Goal: Use online tool/utility: Utilize a website feature to perform a specific function

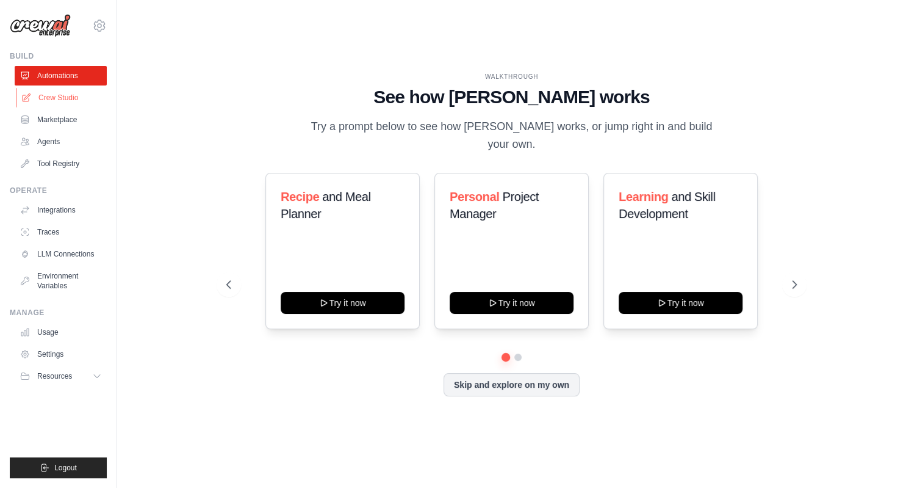
click at [60, 92] on link "Crew Studio" at bounding box center [62, 98] width 92 height 20
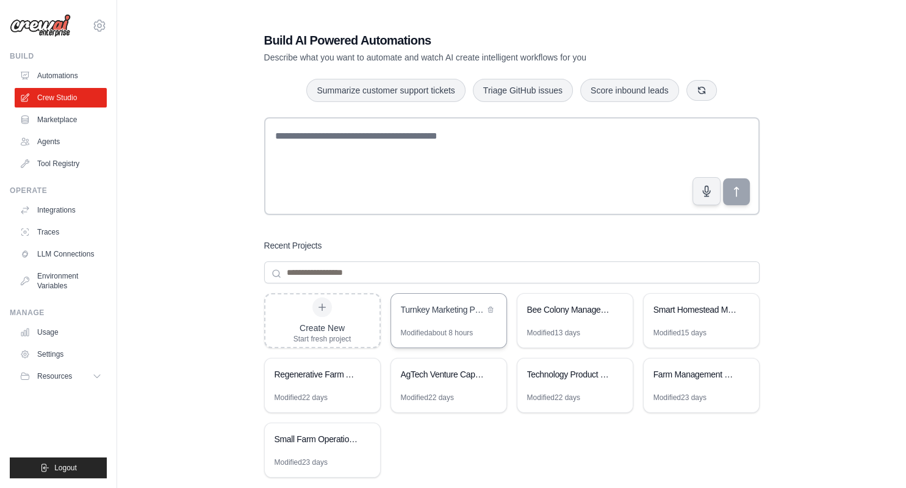
click at [444, 320] on div "Turnkey Marketing Package Designer" at bounding box center [448, 311] width 115 height 34
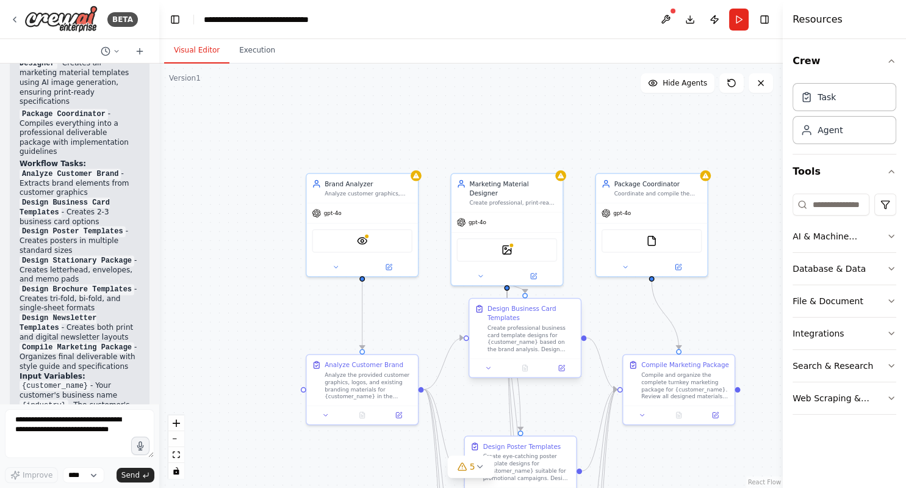
scroll to position [1951, 0]
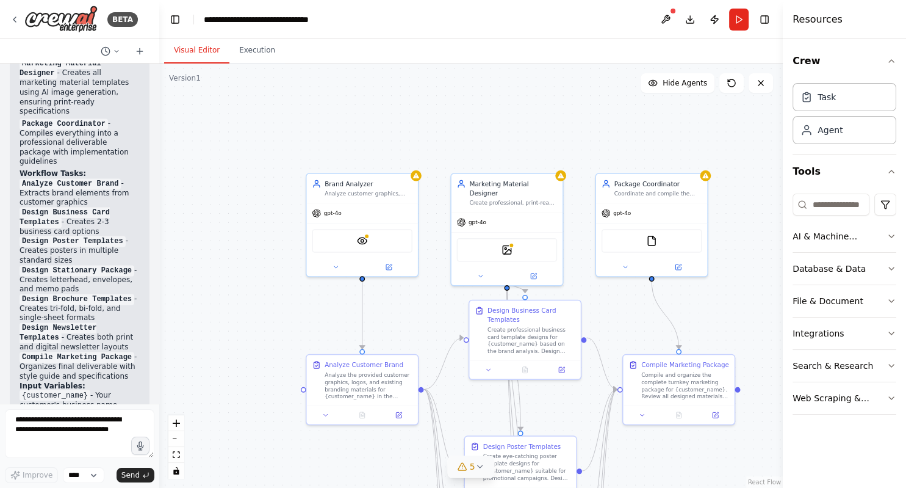
click at [463, 469] on icon at bounding box center [463, 466] width 10 height 10
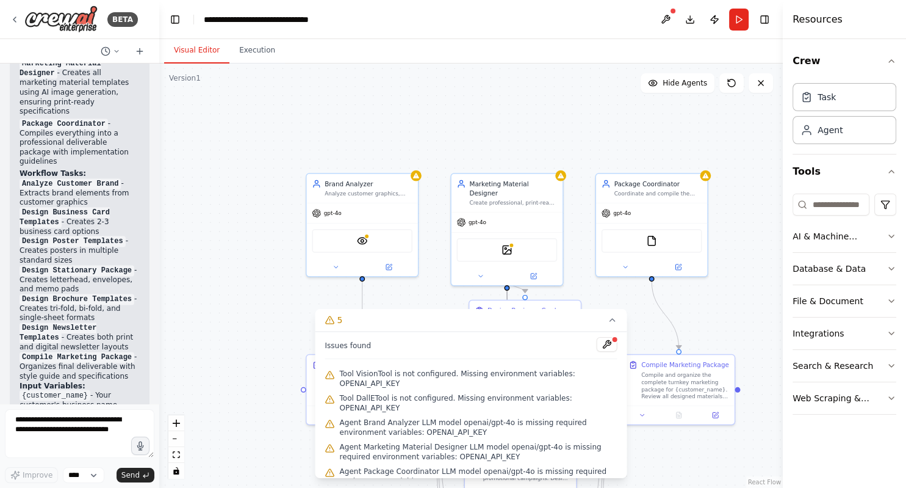
click at [709, 179] on div at bounding box center [705, 175] width 11 height 11
click at [710, 179] on div ".deletable-edge-delete-btn { width: 20px; height: 20px; border: 0px solid #ffff…" at bounding box center [471, 275] width 624 height 424
click at [708, 179] on div "Agent Package Coordinator LLM model openai/gpt-4o is missing required environme…" at bounding box center [651, 223] width 113 height 104
click at [608, 345] on button at bounding box center [607, 344] width 21 height 15
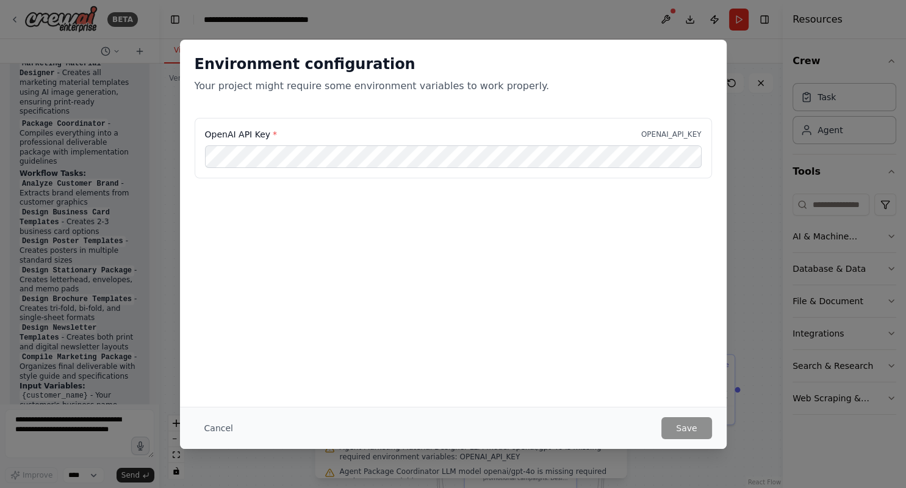
click at [766, 157] on div "Environment configuration Your project might require some environment variables…" at bounding box center [453, 244] width 906 height 488
click at [206, 426] on button "Cancel" at bounding box center [219, 428] width 48 height 22
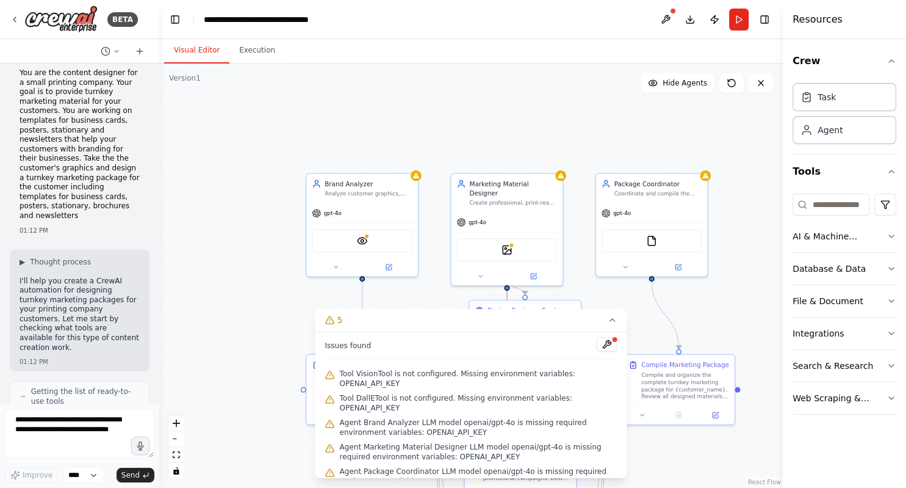
scroll to position [0, 0]
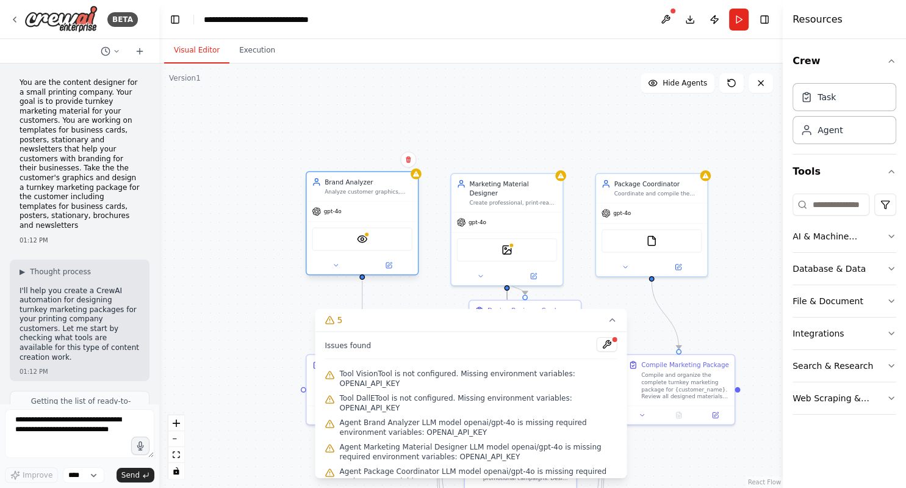
click at [337, 215] on div "gpt-4o" at bounding box center [326, 211] width 29 height 9
click at [334, 264] on icon at bounding box center [336, 265] width 4 height 2
click at [334, 264] on icon at bounding box center [335, 264] width 7 height 7
click at [887, 326] on button "Integrations" at bounding box center [845, 333] width 104 height 32
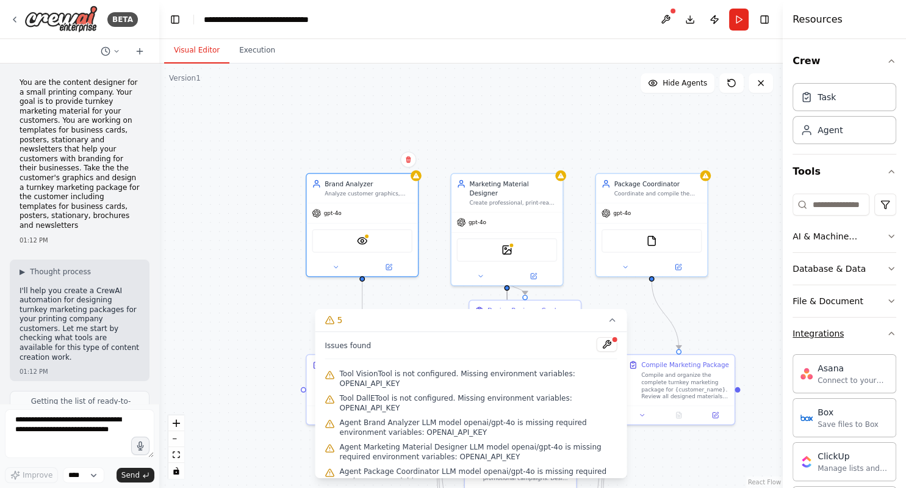
click at [887, 326] on button "Integrations" at bounding box center [845, 333] width 104 height 32
click at [890, 364] on icon "button" at bounding box center [892, 366] width 10 height 10
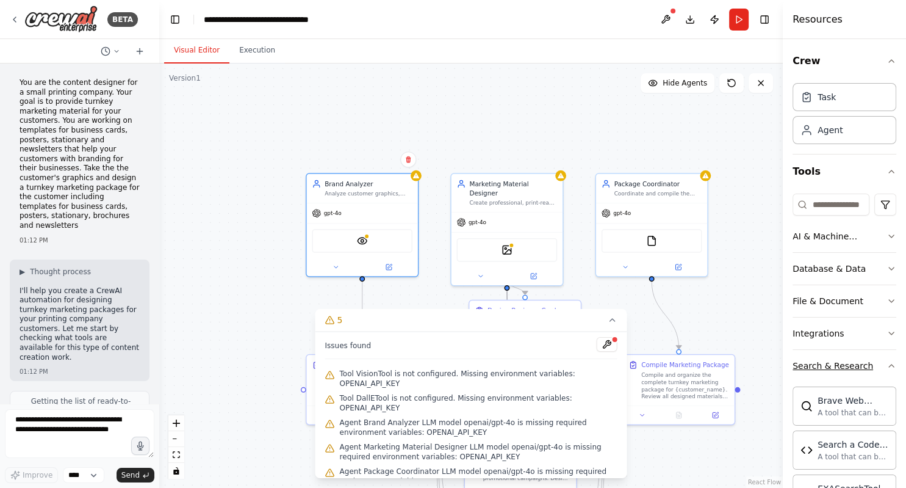
click at [890, 364] on icon "button" at bounding box center [892, 366] width 10 height 10
click at [895, 397] on icon "button" at bounding box center [892, 398] width 10 height 10
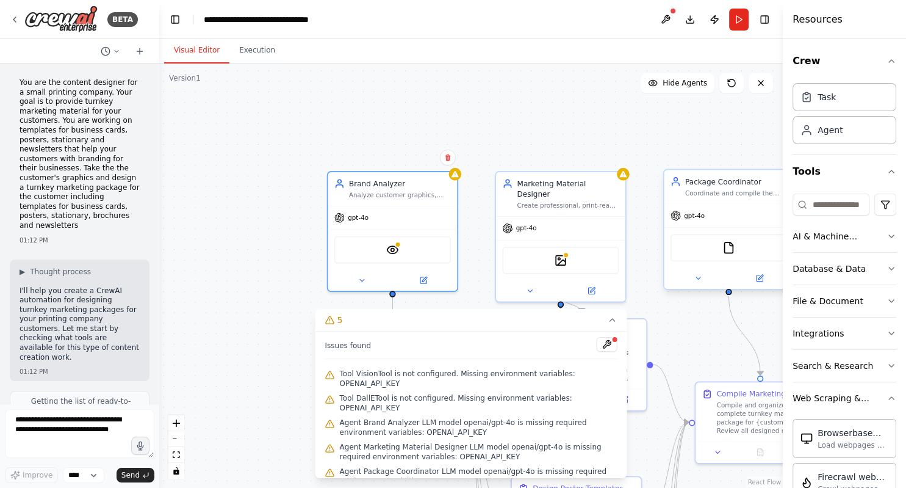
click at [731, 254] on div "FileReadTool" at bounding box center [729, 247] width 117 height 27
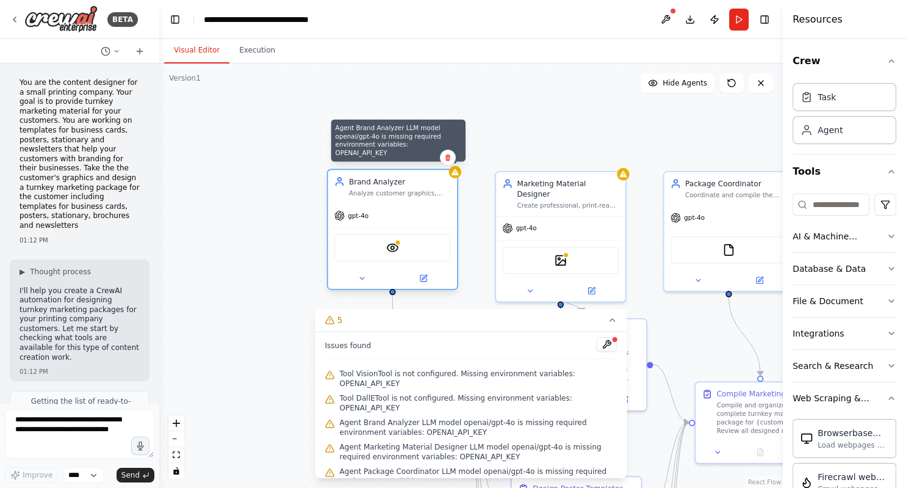
click at [456, 177] on div at bounding box center [455, 171] width 13 height 13
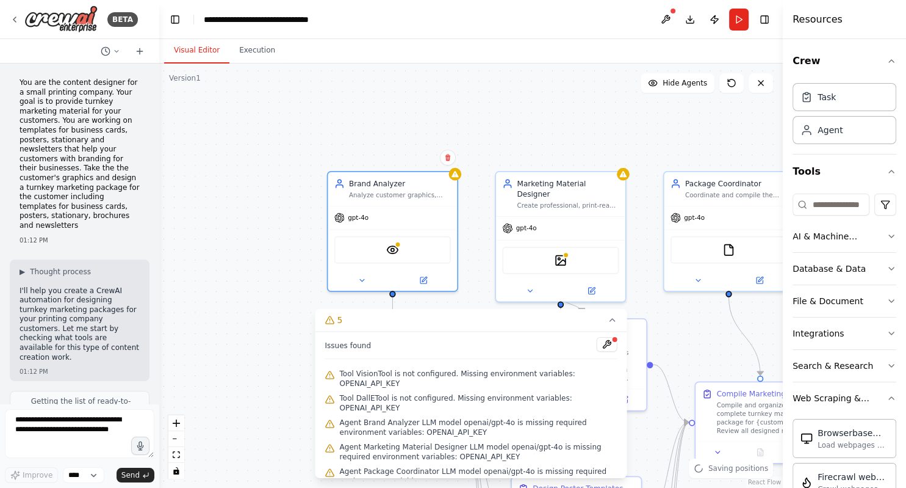
click at [518, 146] on div ".deletable-edge-delete-btn { width: 20px; height: 20px; border: 0px solid #ffff…" at bounding box center [471, 275] width 624 height 424
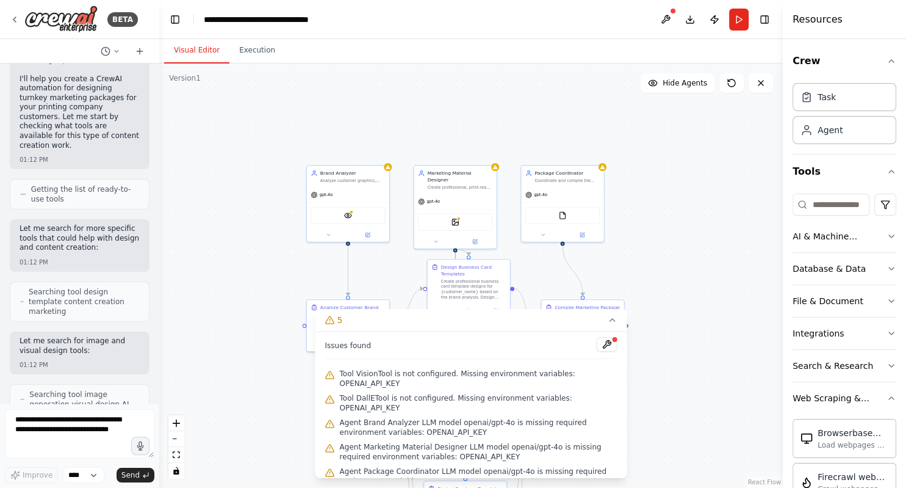
scroll to position [237, 0]
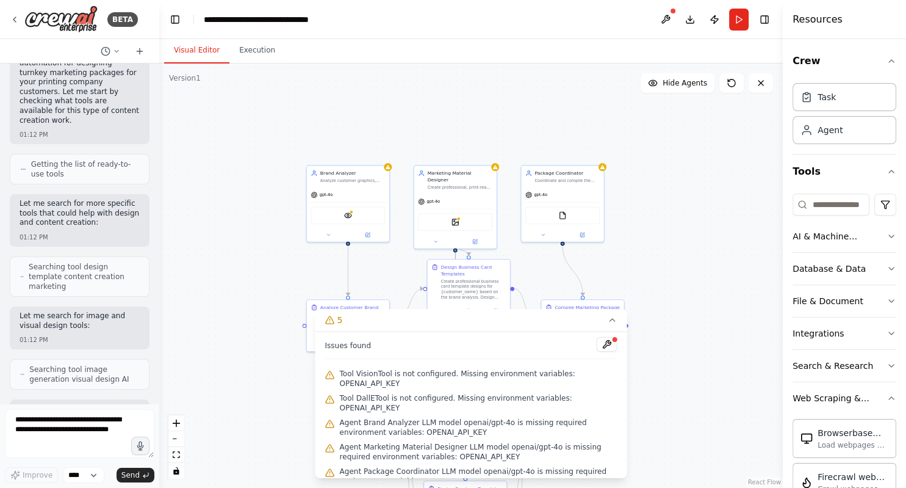
click at [116, 364] on span "Searching tool image generation visual design AI" at bounding box center [84, 374] width 110 height 20
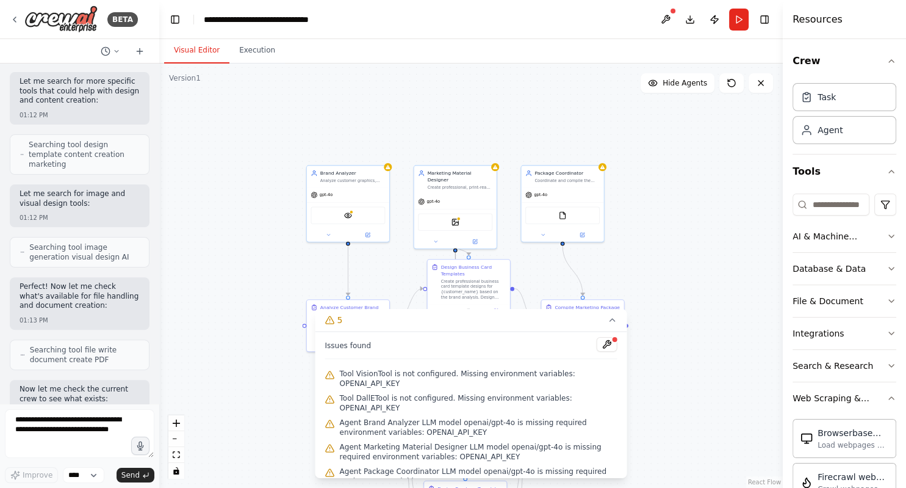
scroll to position [474, 0]
